Goal: Task Accomplishment & Management: Use online tool/utility

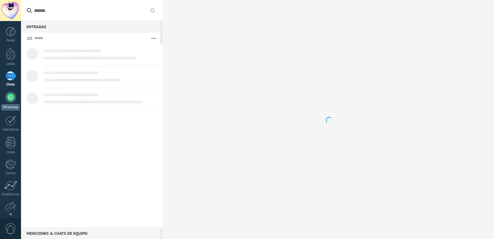
click at [6, 102] on body ".abecls-1,.abecls-2{fill-rule:evenodd}.abecls-2{fill:#fff} .abhcls-1{fill:none}…" at bounding box center [247, 119] width 494 height 239
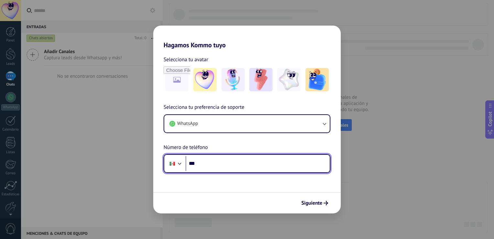
click at [215, 163] on input "***" at bounding box center [258, 163] width 144 height 15
type input "**********"
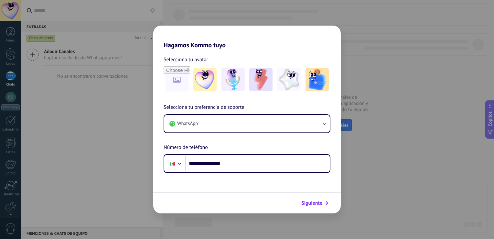
click at [322, 206] on button "Siguiente" at bounding box center [315, 202] width 33 height 11
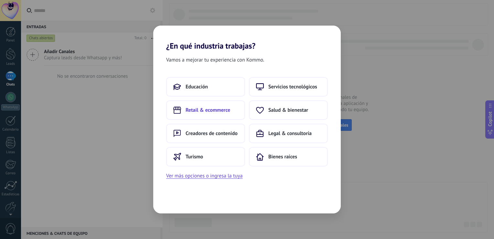
click at [205, 114] on button "Retail & ecommerce" at bounding box center [205, 109] width 79 height 19
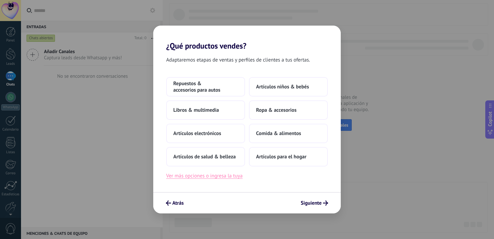
click at [188, 172] on button "Ver más opciones o ingresa la tuya" at bounding box center [204, 175] width 76 height 8
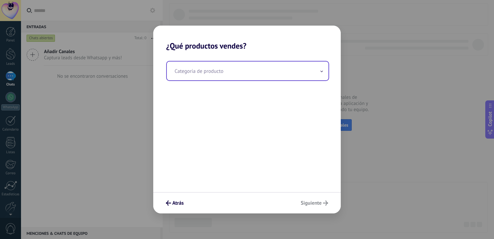
click at [203, 72] on input "text" at bounding box center [248, 70] width 162 height 19
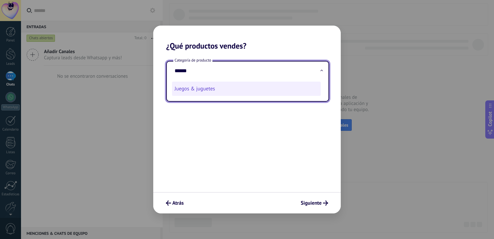
click at [206, 92] on li "Juegos & juguetes" at bounding box center [246, 89] width 149 height 14
type input "**********"
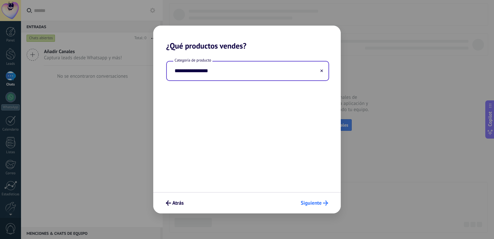
click at [317, 205] on span "Siguiente" at bounding box center [311, 203] width 21 height 5
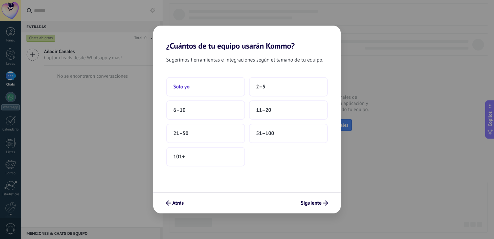
click at [171, 84] on button "Solo yo" at bounding box center [205, 86] width 79 height 19
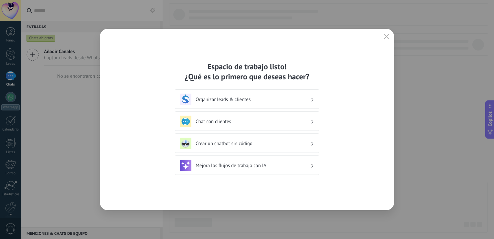
click at [245, 96] on h3 "Organizar leads & clientes" at bounding box center [253, 99] width 115 height 6
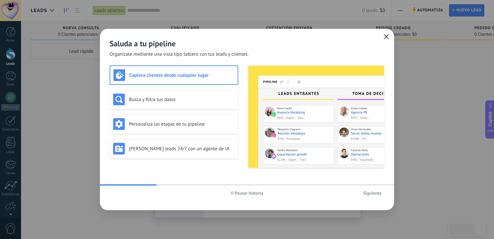
click at [387, 39] on icon "button" at bounding box center [386, 36] width 5 height 5
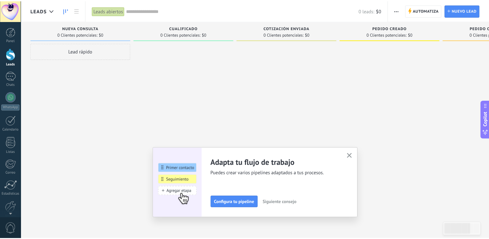
scroll to position [30, 0]
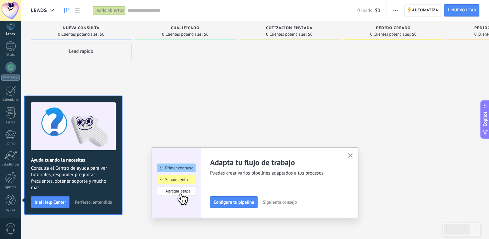
click at [355, 153] on button "button" at bounding box center [351, 155] width 8 height 9
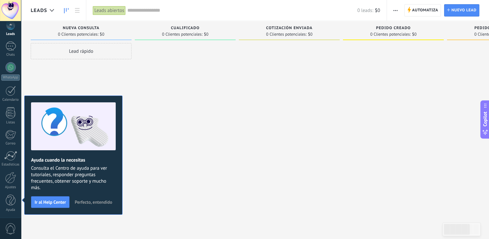
click at [103, 204] on span "Perfecto, entendido" at bounding box center [94, 202] width 38 height 5
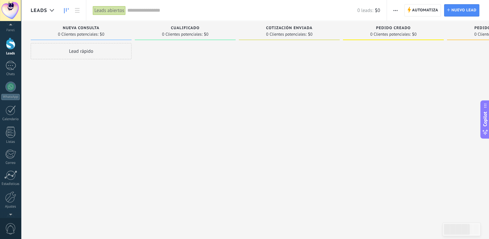
scroll to position [2, 0]
click at [10, 34] on div at bounding box center [11, 30] width 10 height 10
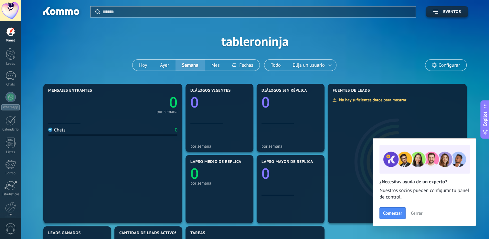
click at [418, 217] on button "Cerrar" at bounding box center [416, 213] width 17 height 10
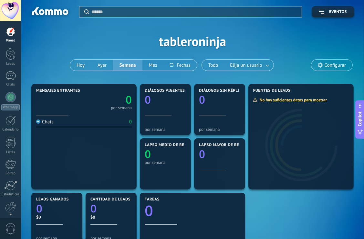
click at [354, 23] on div "Aplicar Eventos tableroninja [DATE] [DATE] Semana Mes Todo Elija un usuario Con…" at bounding box center [193, 41] width 324 height 82
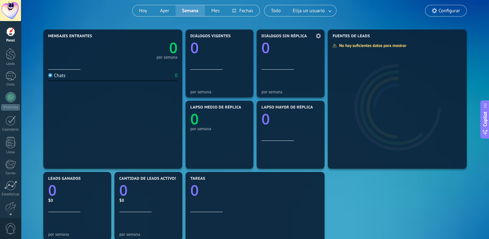
scroll to position [54, 0]
click at [14, 58] on div at bounding box center [11, 54] width 10 height 12
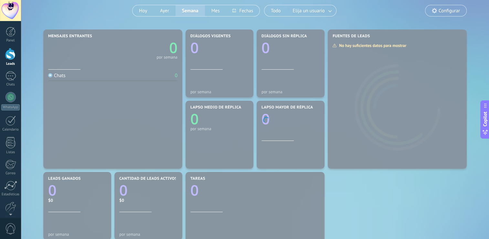
click at [14, 58] on div at bounding box center [11, 54] width 10 height 12
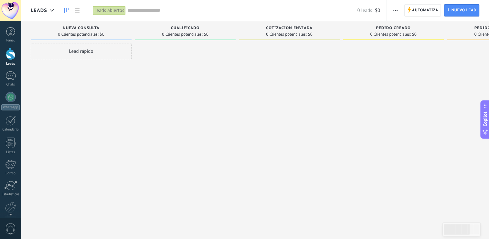
click at [41, 5] on div "Leads" at bounding box center [44, 10] width 27 height 21
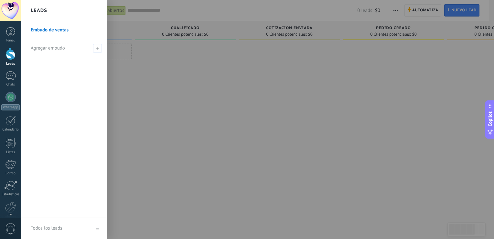
click at [206, 80] on div at bounding box center [268, 119] width 494 height 239
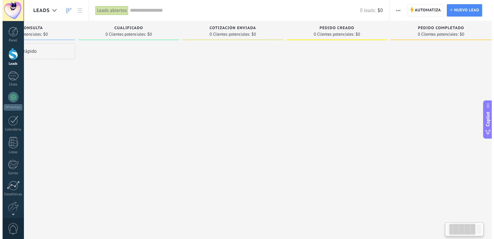
scroll to position [0, 60]
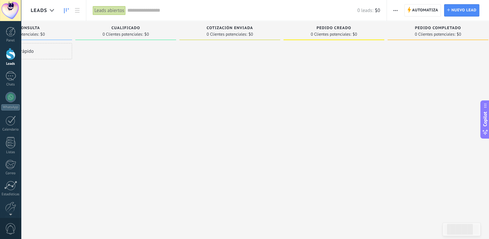
click at [395, 12] on span "button" at bounding box center [396, 10] width 4 height 12
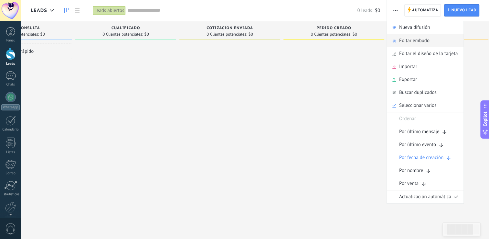
click at [406, 43] on span "Editar embudo" at bounding box center [414, 40] width 30 height 13
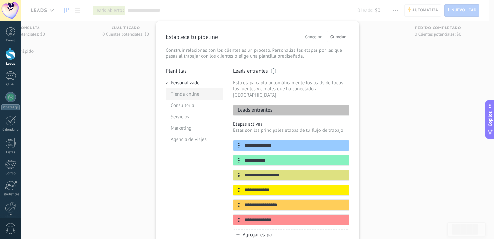
click at [180, 93] on li "Tienda online" at bounding box center [195, 93] width 58 height 11
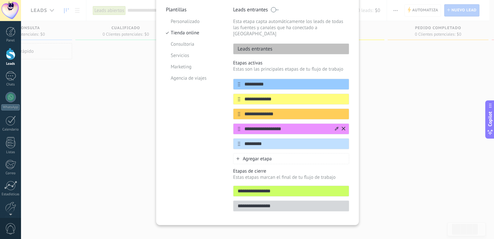
scroll to position [61, 0]
click at [182, 45] on li "Consultoria" at bounding box center [195, 43] width 58 height 11
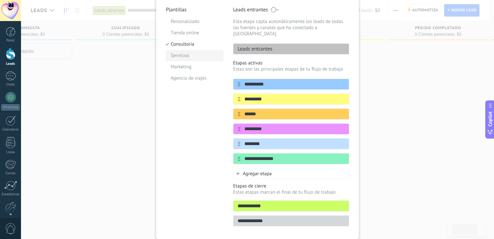
click at [184, 56] on li "Servicios" at bounding box center [195, 55] width 58 height 11
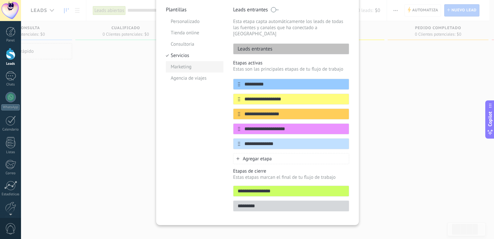
click at [181, 66] on li "Marketing" at bounding box center [195, 66] width 58 height 11
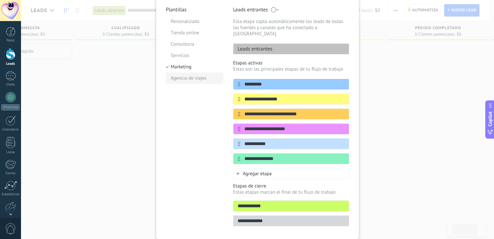
click at [180, 77] on li "Agencia de viajes" at bounding box center [195, 77] width 58 height 11
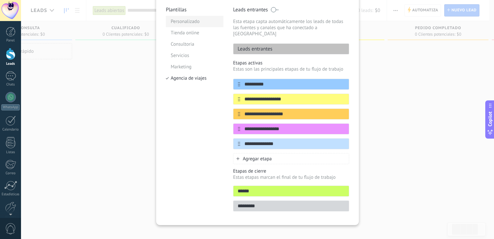
click at [192, 19] on li "Personalizado" at bounding box center [195, 21] width 58 height 11
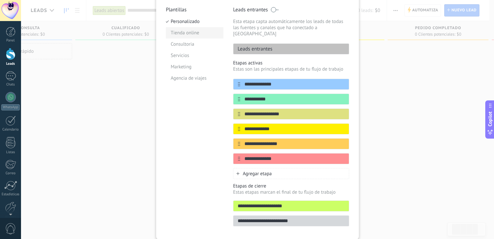
click at [184, 30] on li "Tienda online" at bounding box center [195, 32] width 58 height 11
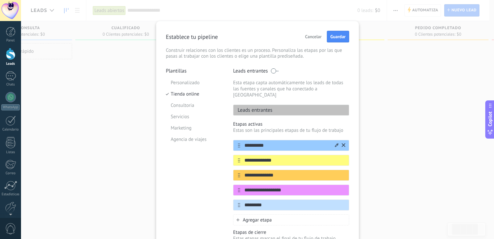
scroll to position [1, 0]
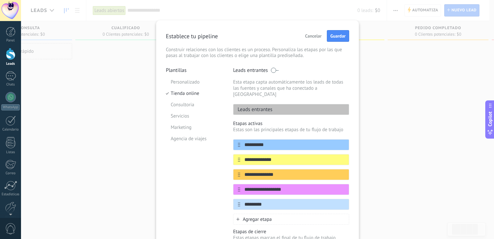
click at [340, 30] on div "Cancelar Guardar" at bounding box center [325, 36] width 47 height 12
click at [336, 39] on button "Guardar" at bounding box center [338, 36] width 22 height 12
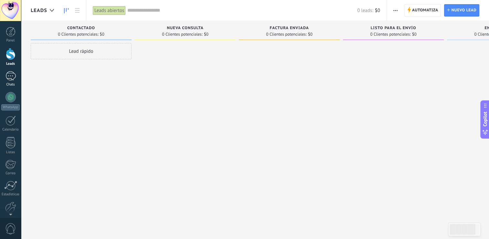
click at [6, 76] on div at bounding box center [10, 75] width 10 height 9
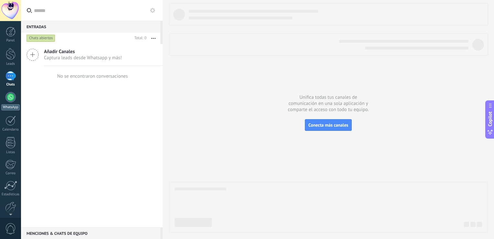
click at [10, 100] on div at bounding box center [10, 97] width 10 height 10
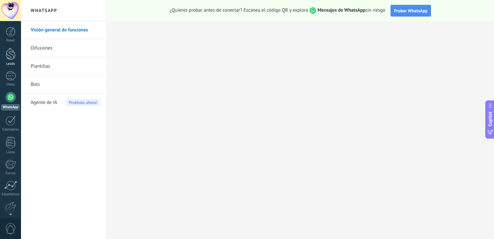
click at [12, 61] on link "Leads" at bounding box center [10, 57] width 21 height 18
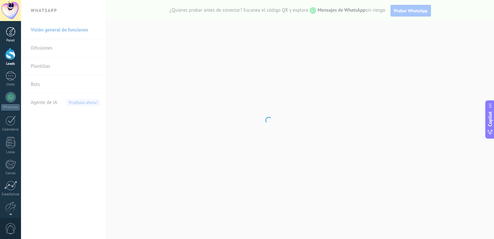
click at [13, 32] on div at bounding box center [11, 32] width 10 height 10
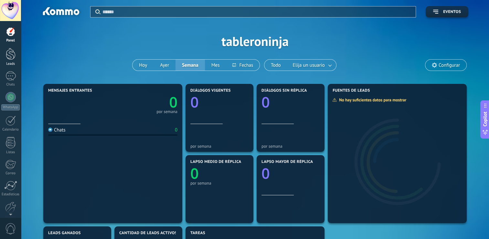
click at [7, 52] on div at bounding box center [11, 54] width 10 height 12
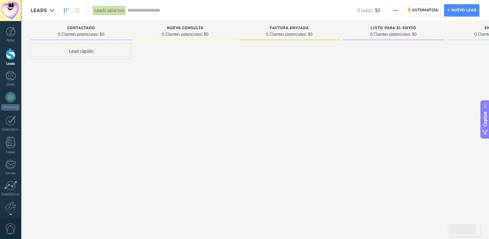
click at [43, 11] on span "Leads" at bounding box center [39, 10] width 16 height 6
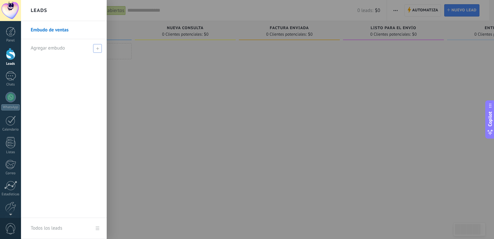
click at [98, 47] on icon at bounding box center [97, 48] width 3 height 3
type input "********"
click at [97, 49] on span at bounding box center [98, 48] width 6 height 5
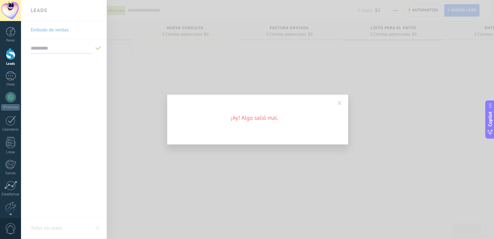
click at [279, 119] on div "¡Ay! Algo salió mal." at bounding box center [258, 119] width 182 height 50
click at [265, 63] on div "¡Ay! Algo salió mal." at bounding box center [257, 119] width 473 height 239
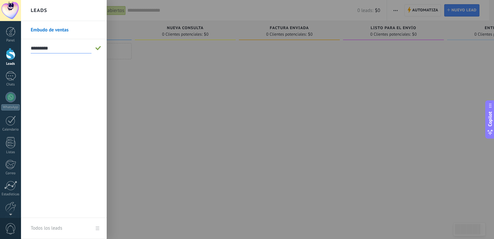
click at [99, 47] on span at bounding box center [98, 48] width 6 height 5
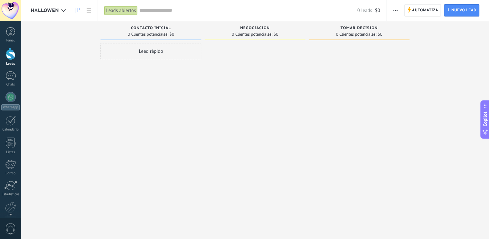
click at [396, 8] on span "button" at bounding box center [396, 10] width 4 height 12
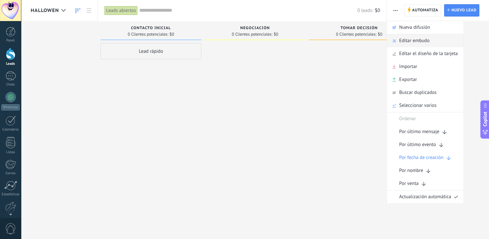
click at [409, 41] on span "Editar embudo" at bounding box center [414, 40] width 30 height 13
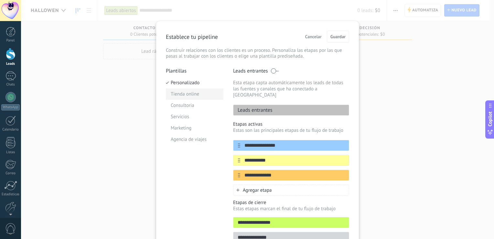
click at [187, 94] on li "Tienda online" at bounding box center [195, 93] width 58 height 11
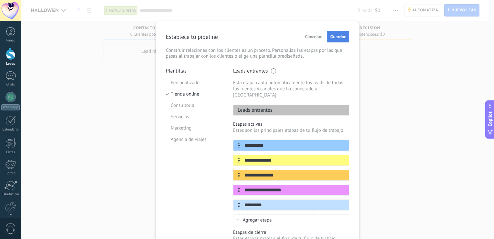
click at [343, 31] on button "Guardar" at bounding box center [338, 37] width 22 height 12
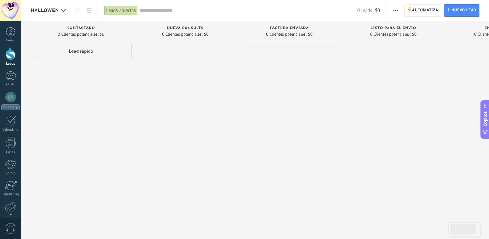
click at [51, 7] on span "hallowen" at bounding box center [45, 10] width 28 height 6
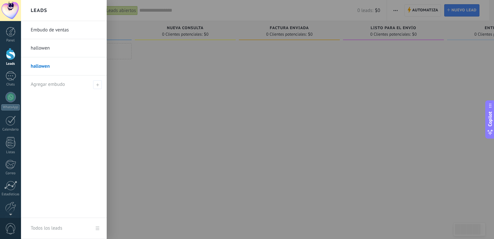
click at [47, 46] on link "hallowen" at bounding box center [66, 48] width 70 height 18
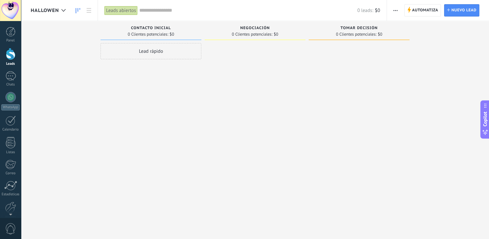
click at [55, 6] on div "hallowen" at bounding box center [50, 10] width 38 height 21
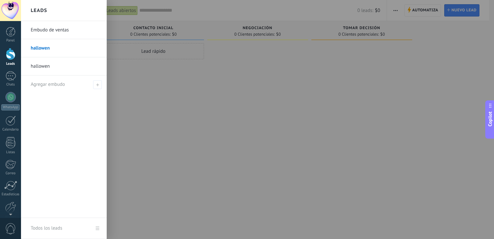
click at [402, 4] on div at bounding box center [268, 119] width 494 height 239
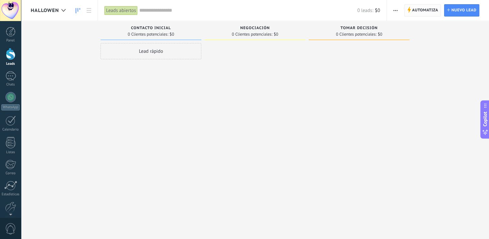
click at [423, 10] on span "Automatiza" at bounding box center [425, 11] width 26 height 12
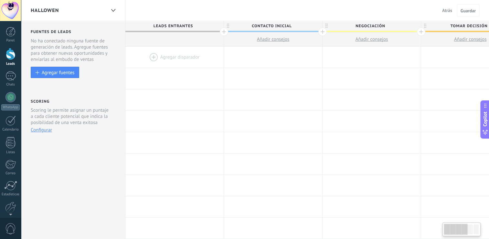
click at [74, 4] on div "hallowen" at bounding box center [68, 10] width 75 height 21
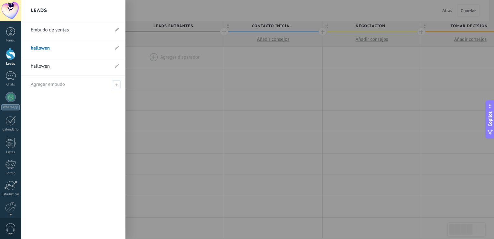
click at [118, 44] on li "hallowen" at bounding box center [73, 48] width 104 height 18
click at [115, 49] on icon at bounding box center [117, 48] width 4 height 4
click at [80, 48] on input "********" at bounding box center [63, 48] width 65 height 10
type input "*"
type input "**********"
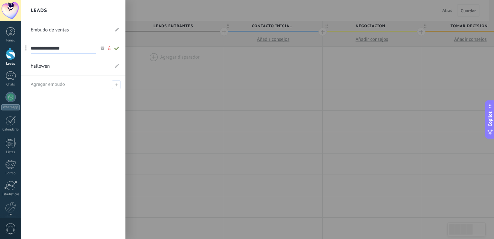
click at [118, 45] on span at bounding box center [116, 48] width 7 height 8
click at [65, 70] on link "hallowen" at bounding box center [70, 66] width 79 height 18
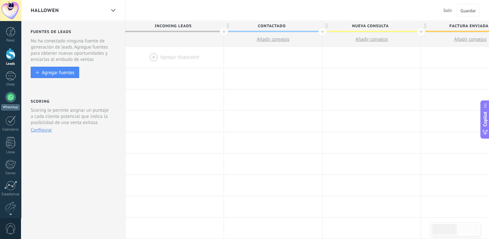
click at [4, 104] on div "WhatsApp" at bounding box center [10, 107] width 18 height 6
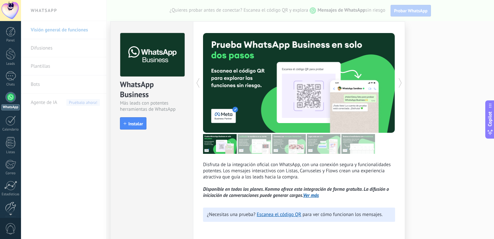
click at [11, 207] on div at bounding box center [10, 206] width 11 height 11
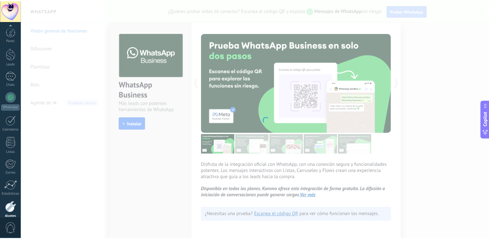
scroll to position [30, 0]
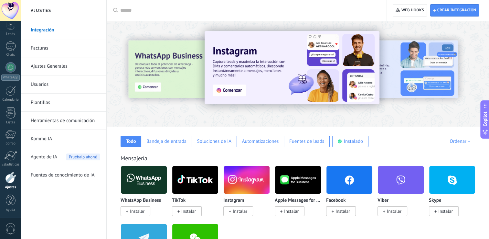
click at [43, 100] on link "Plantillas" at bounding box center [65, 102] width 69 height 18
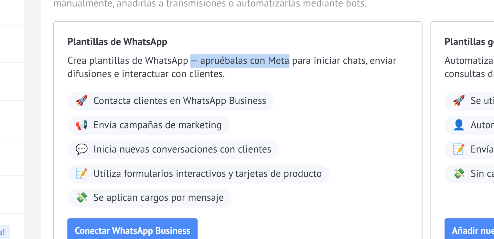
drag, startPoint x: 188, startPoint y: 77, endPoint x: 234, endPoint y: 74, distance: 45.4
click at [234, 74] on span "Crea plantillas de WhatsApp — apruébalas con Meta para iniciar chats, enviar di…" at bounding box center [209, 77] width 164 height 13
click at [232, 74] on span "Crea plantillas de WhatsApp — apruébalas con Meta para iniciar chats, enviar di…" at bounding box center [209, 77] width 164 height 13
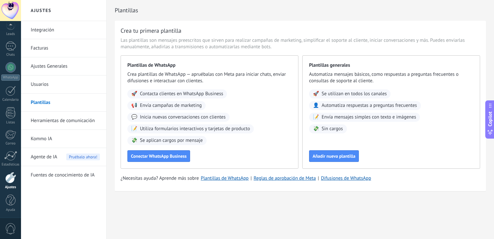
click at [8, 183] on link "Ajustes" at bounding box center [10, 180] width 21 height 17
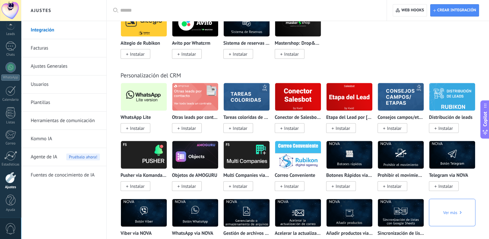
scroll to position [1361, 0]
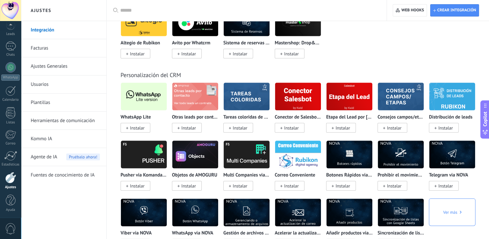
click at [136, 92] on img at bounding box center [144, 96] width 46 height 31
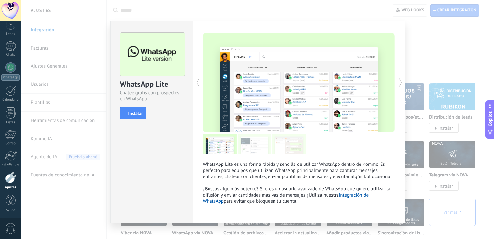
click at [427, 38] on div "WhatsApp Lite Chatee gratis con prospectos en WhatsApp install Instalar WhatsAp…" at bounding box center [257, 119] width 473 height 239
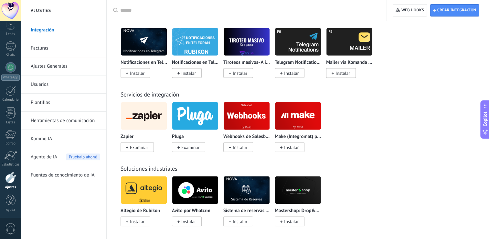
scroll to position [1193, 0]
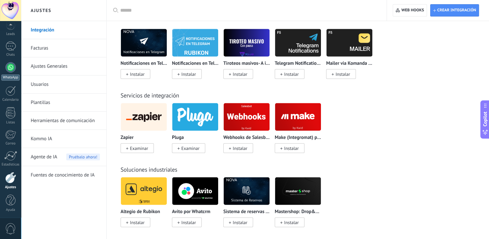
click at [9, 72] on link "WhatsApp" at bounding box center [10, 71] width 21 height 18
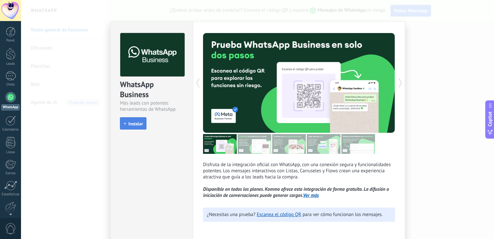
click at [131, 127] on button "Instalar" at bounding box center [133, 123] width 27 height 12
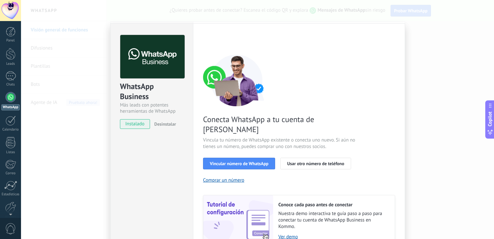
click at [375, 83] on div "Conecta WhatsApp a tu cuenta de Kommo Vincula tu número de WhatsApp existente o…" at bounding box center [299, 150] width 192 height 192
click at [420, 73] on div "WhatsApp Business Más leads con potentes herramientas de WhatsApp instalado Des…" at bounding box center [257, 119] width 473 height 239
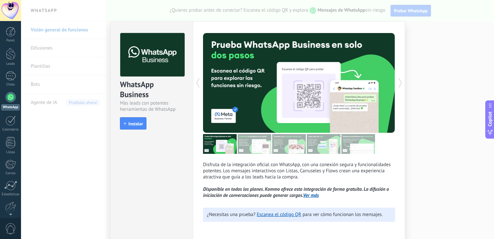
click at [427, 46] on div "WhatsApp Business Más leads con potentes herramientas de WhatsApp install Insta…" at bounding box center [257, 119] width 473 height 239
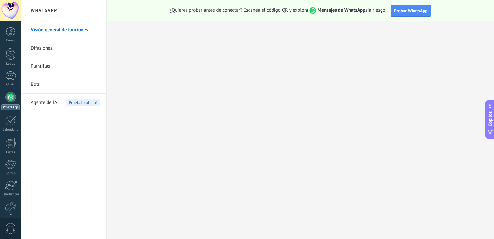
click at [8, 99] on div at bounding box center [10, 97] width 10 height 10
click at [8, 207] on div at bounding box center [10, 206] width 11 height 11
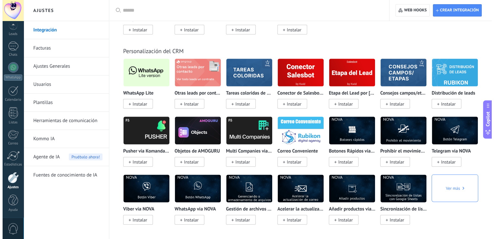
scroll to position [1358, 0]
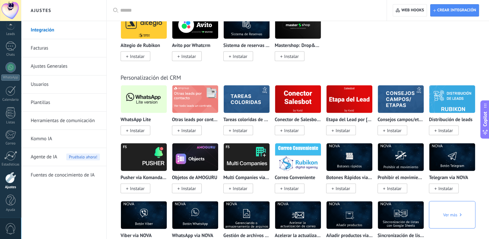
click at [145, 100] on img at bounding box center [144, 98] width 46 height 31
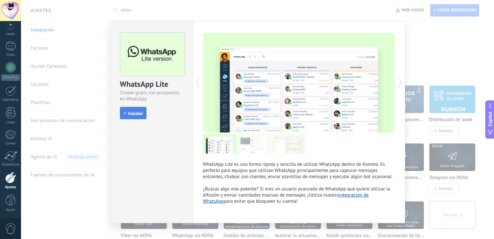
click at [128, 114] on span "Instalar" at bounding box center [135, 113] width 15 height 5
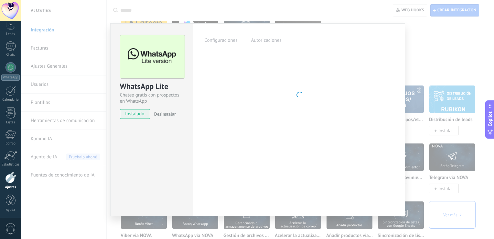
drag, startPoint x: 280, startPoint y: 62, endPoint x: 315, endPoint y: 99, distance: 50.5
click at [315, 99] on div at bounding box center [299, 94] width 192 height 81
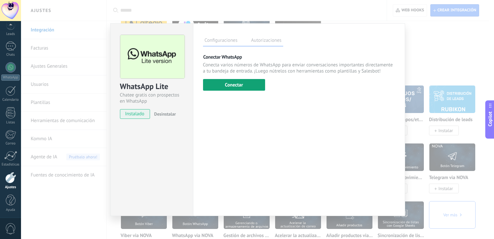
click at [247, 83] on button "Conectar" at bounding box center [234, 85] width 62 height 12
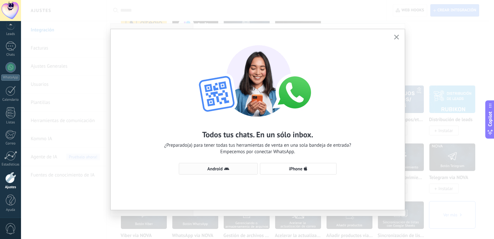
click at [215, 169] on span "Android" at bounding box center [214, 168] width 15 height 5
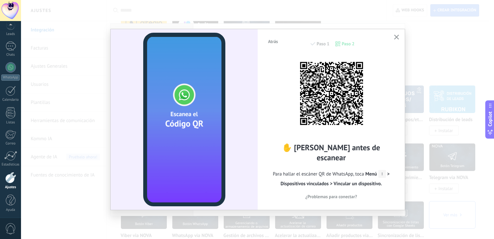
click at [215, 169] on video at bounding box center [184, 119] width 82 height 173
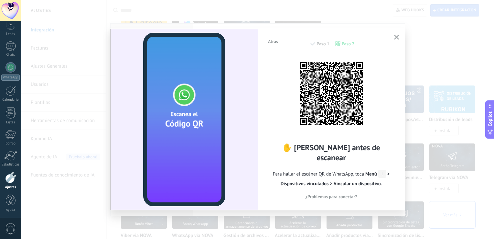
click at [396, 36] on icon "button" at bounding box center [396, 37] width 5 height 5
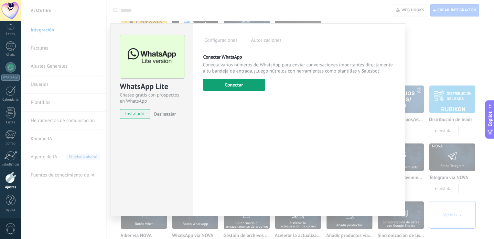
click at [235, 82] on button "Conectar" at bounding box center [234, 85] width 62 height 12
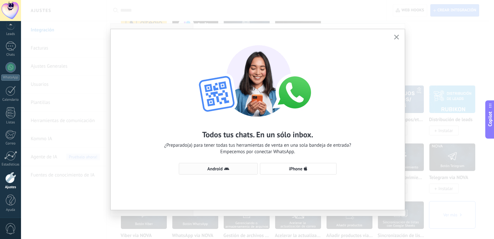
click at [215, 169] on span "Android" at bounding box center [214, 168] width 15 height 5
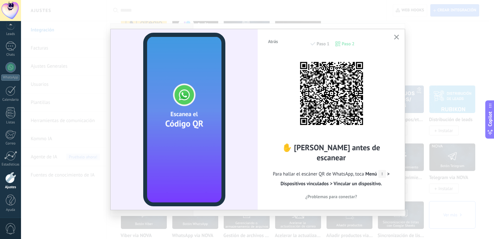
click at [399, 34] on button "button" at bounding box center [397, 37] width 8 height 9
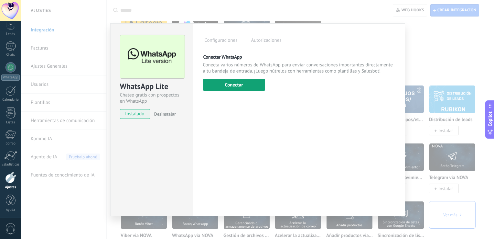
click at [249, 86] on button "Conectar" at bounding box center [234, 85] width 62 height 12
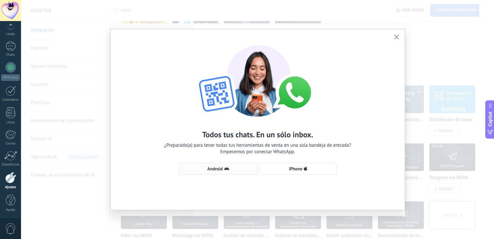
click at [225, 171] on icon "button" at bounding box center [226, 168] width 5 height 5
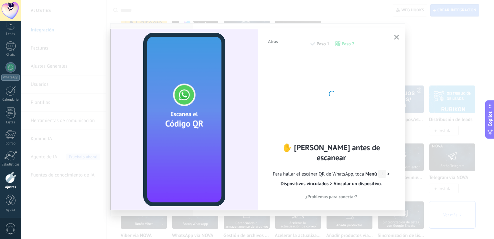
click at [398, 37] on icon "button" at bounding box center [396, 37] width 5 height 5
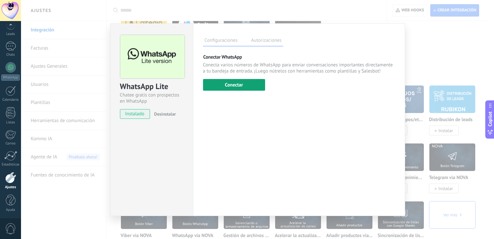
click at [256, 80] on button "Conectar" at bounding box center [234, 85] width 62 height 12
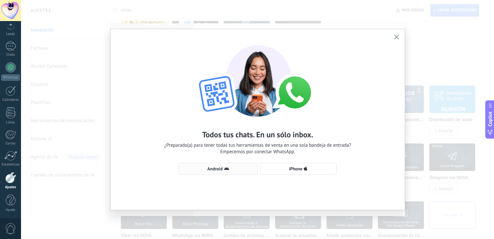
click at [218, 168] on span "Android" at bounding box center [214, 168] width 15 height 5
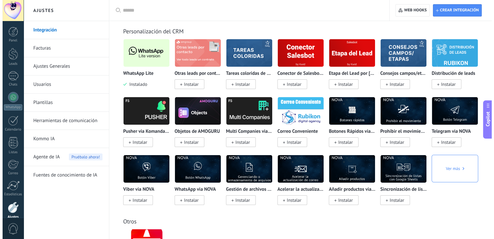
scroll to position [2445, 0]
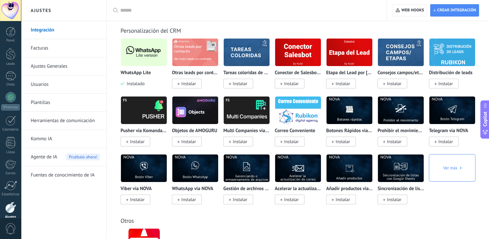
click at [138, 57] on img at bounding box center [144, 52] width 46 height 31
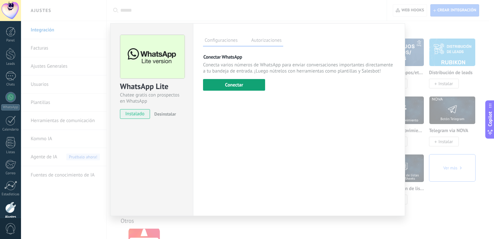
click at [239, 85] on button "Conectar" at bounding box center [234, 85] width 62 height 12
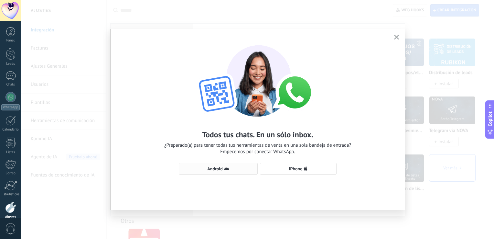
click at [212, 167] on span "Android" at bounding box center [214, 168] width 15 height 5
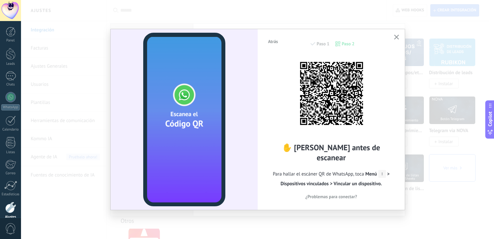
click at [397, 38] on use "button" at bounding box center [396, 37] width 5 height 5
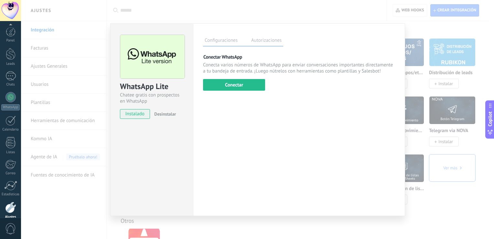
scroll to position [30, 0]
click at [5, 9] on div at bounding box center [10, 10] width 21 height 21
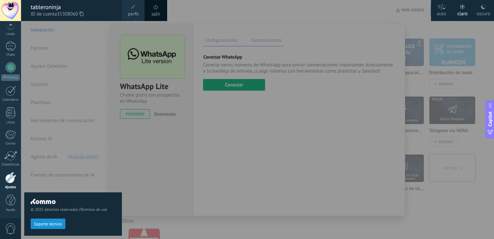
click at [152, 6] on span at bounding box center [155, 7] width 7 height 7
